Goal: Navigation & Orientation: Find specific page/section

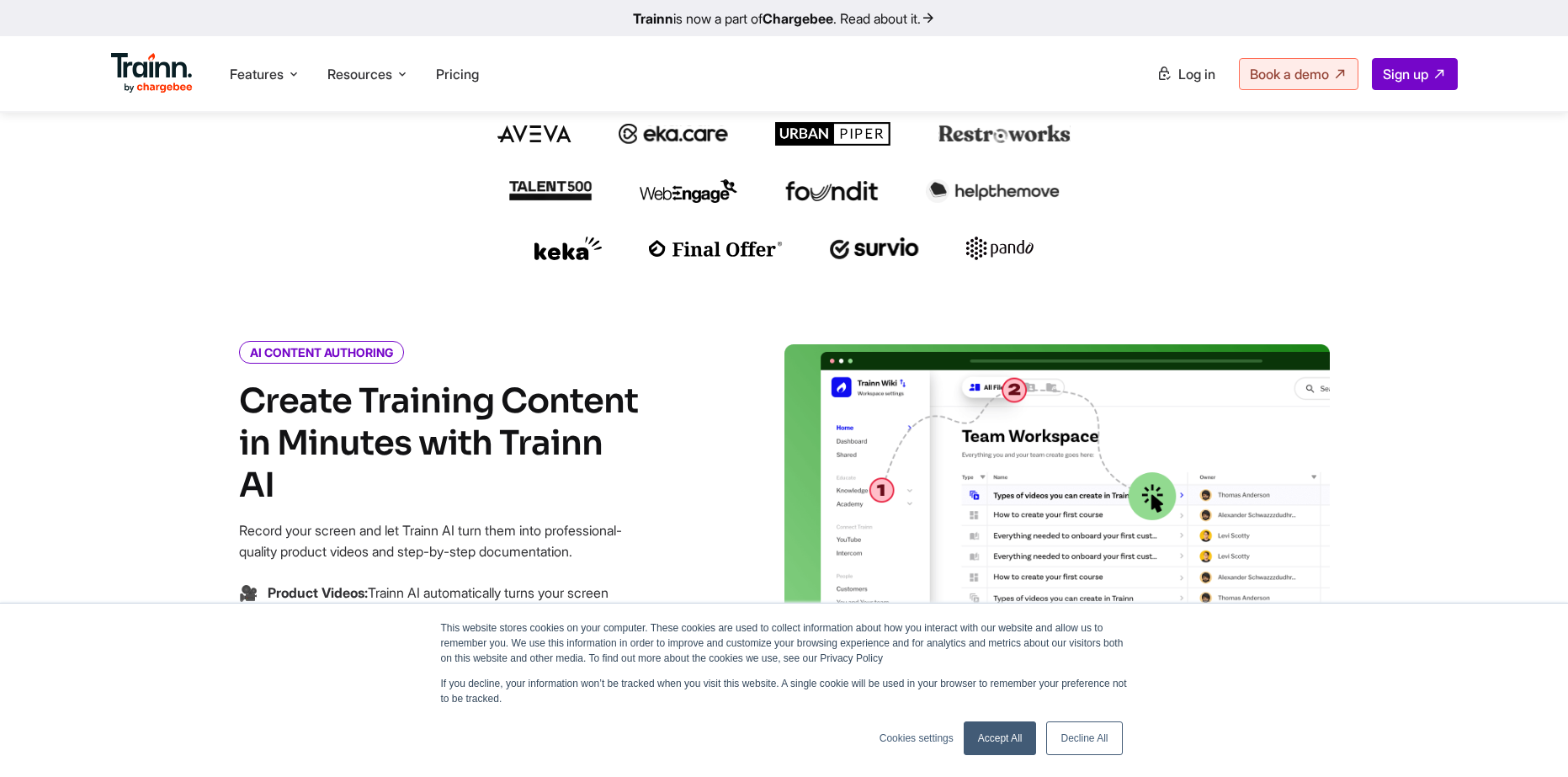
scroll to position [505, 0]
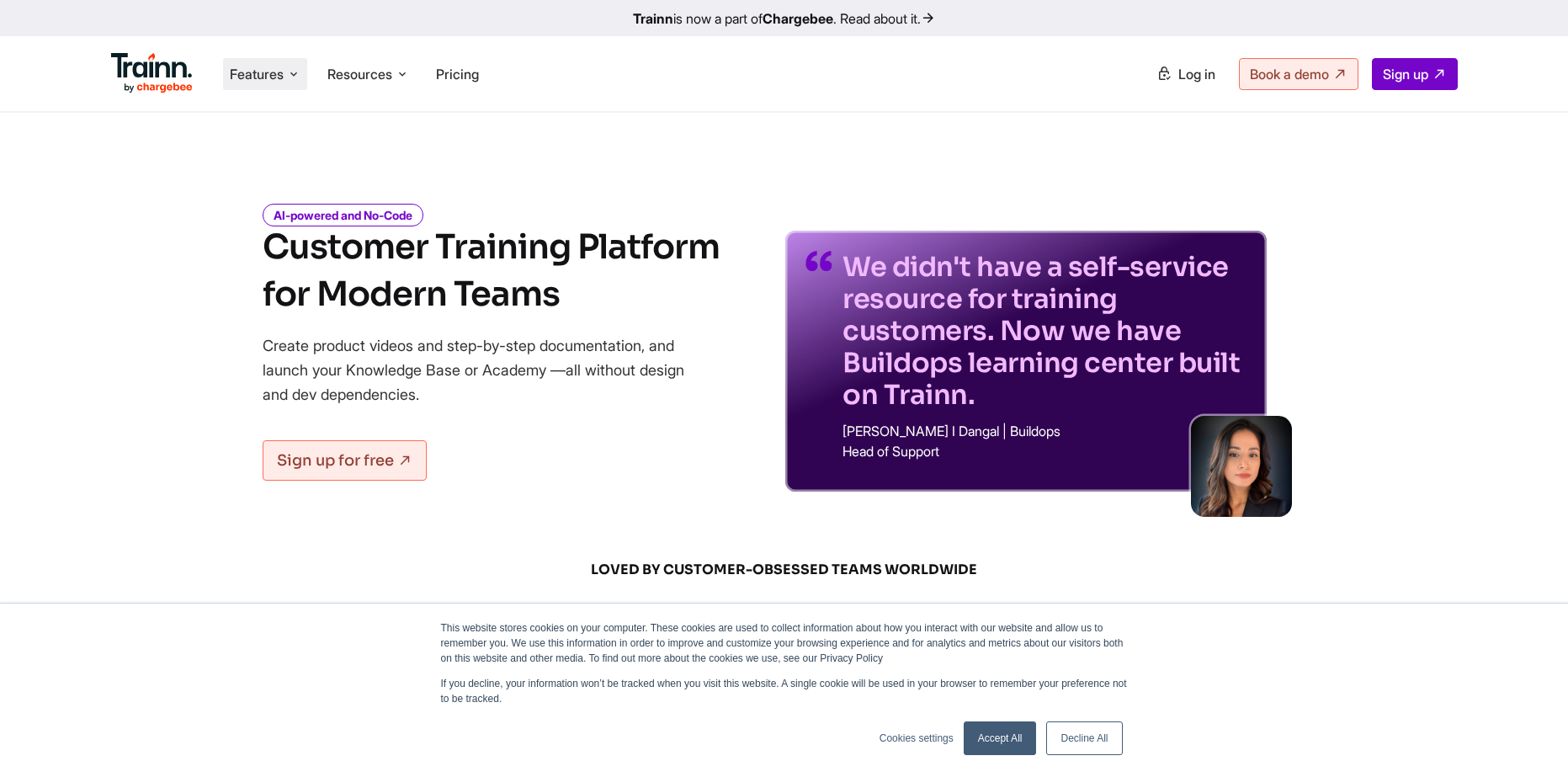
click at [266, 74] on span "Features" at bounding box center [257, 74] width 54 height 19
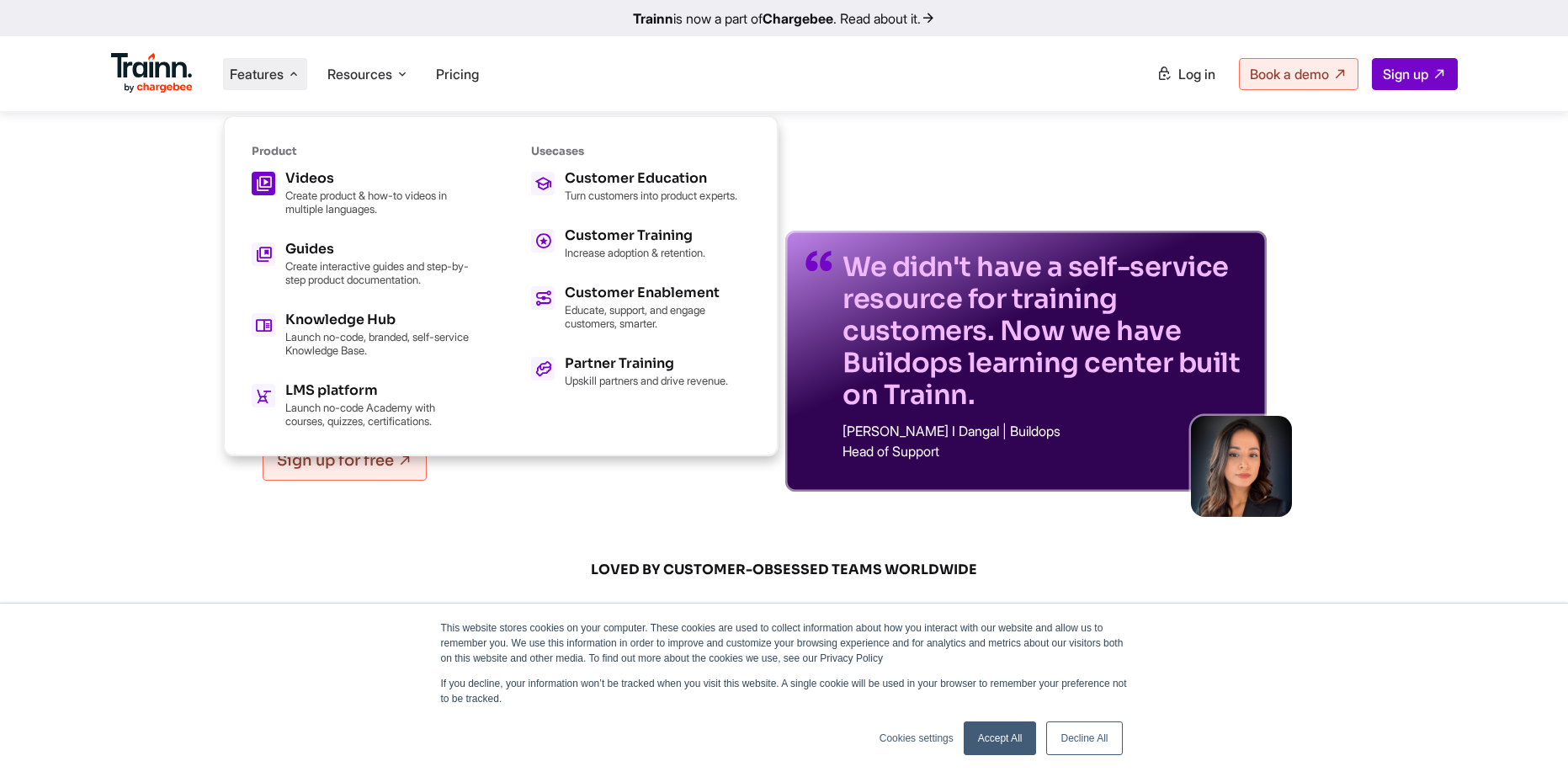
click at [317, 181] on h5 "Videos" at bounding box center [378, 178] width 185 height 14
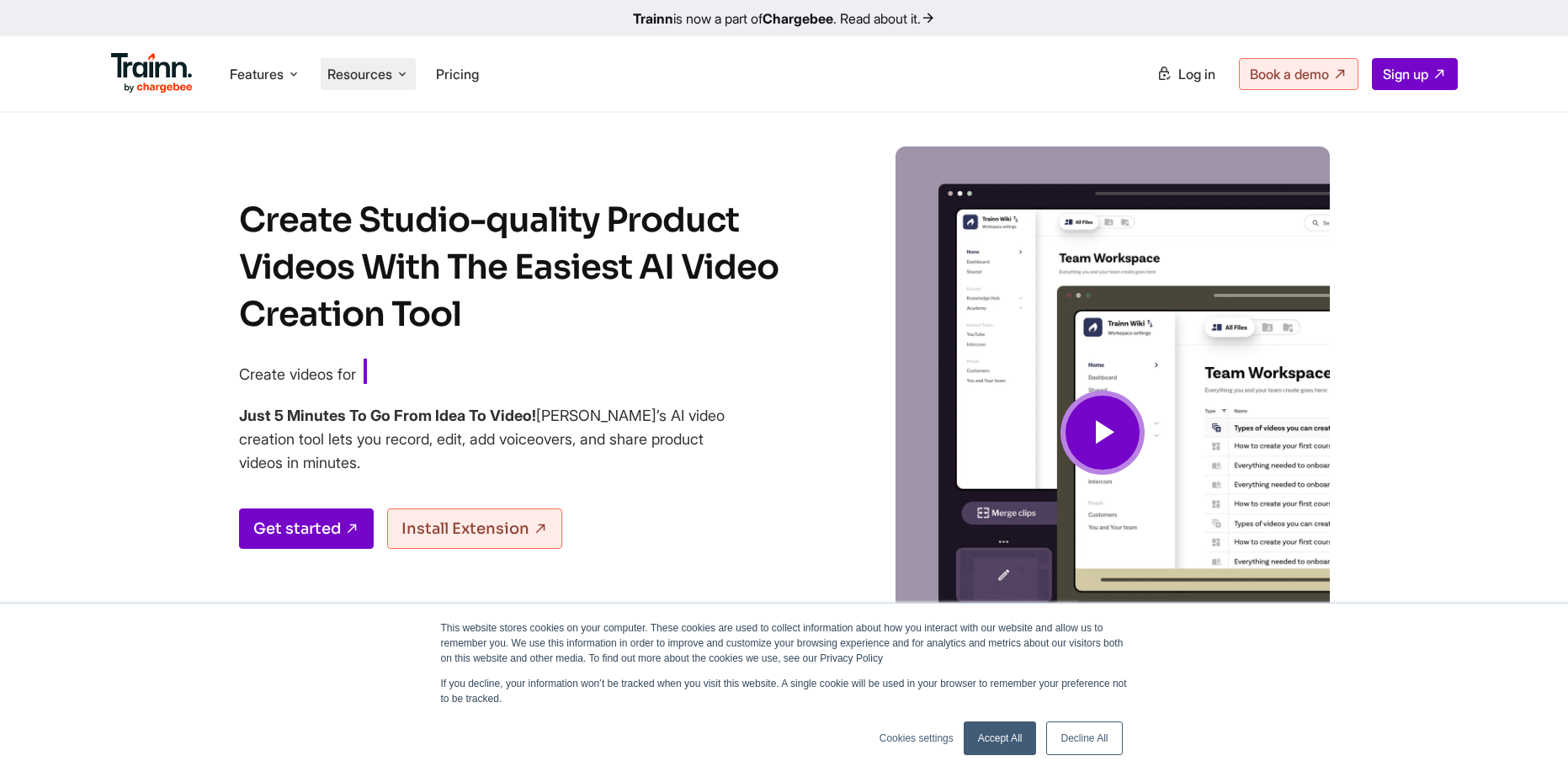
click at [379, 76] on span "Resources" at bounding box center [360, 74] width 65 height 19
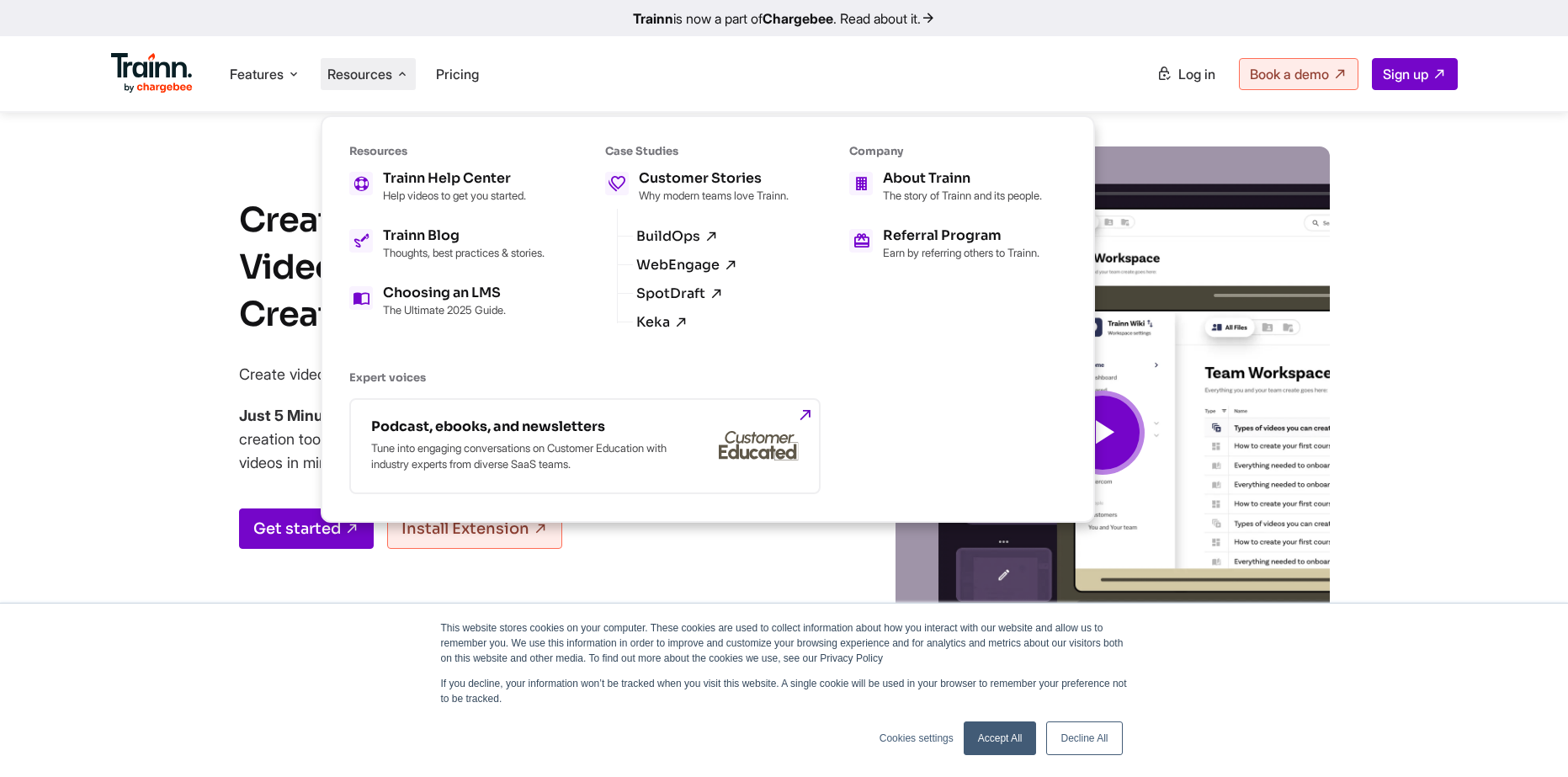
click at [595, 70] on ul "Features Product Videos Create product & how-to videos in multiple languages. G…" at bounding box center [448, 74] width 673 height 48
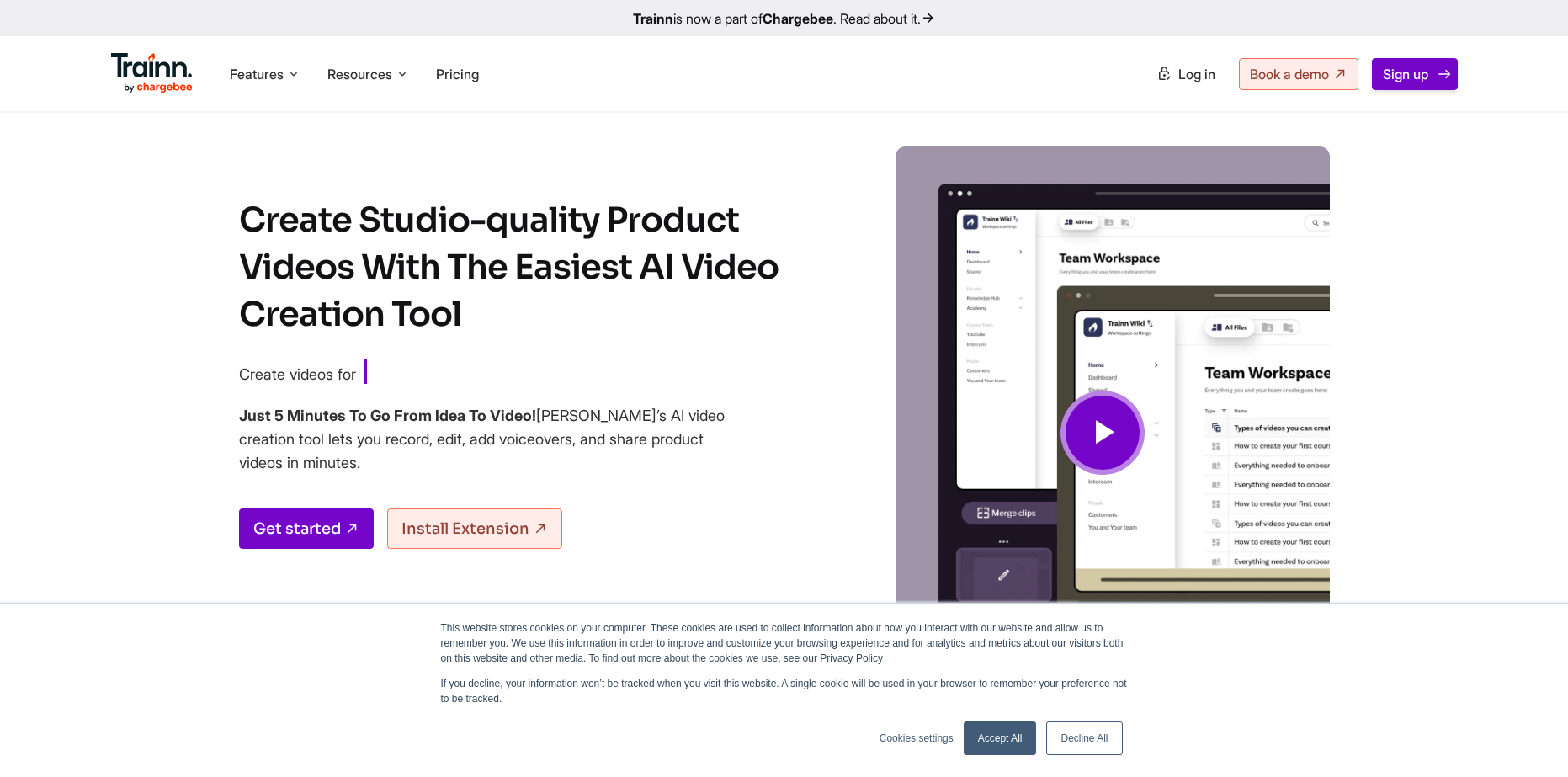
click at [1383, 74] on span "Sign up" at bounding box center [1406, 74] width 46 height 17
